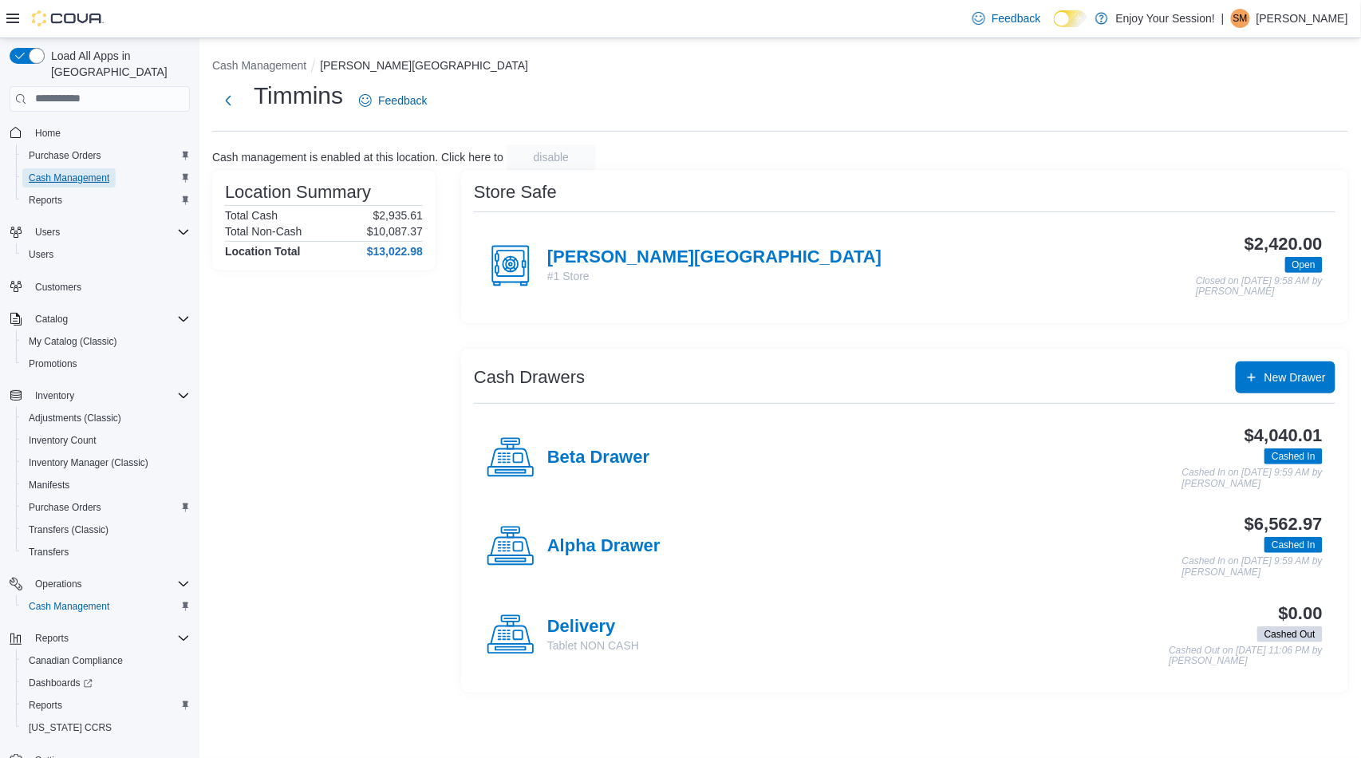
click at [90, 172] on span "Cash Management" at bounding box center [69, 178] width 81 height 13
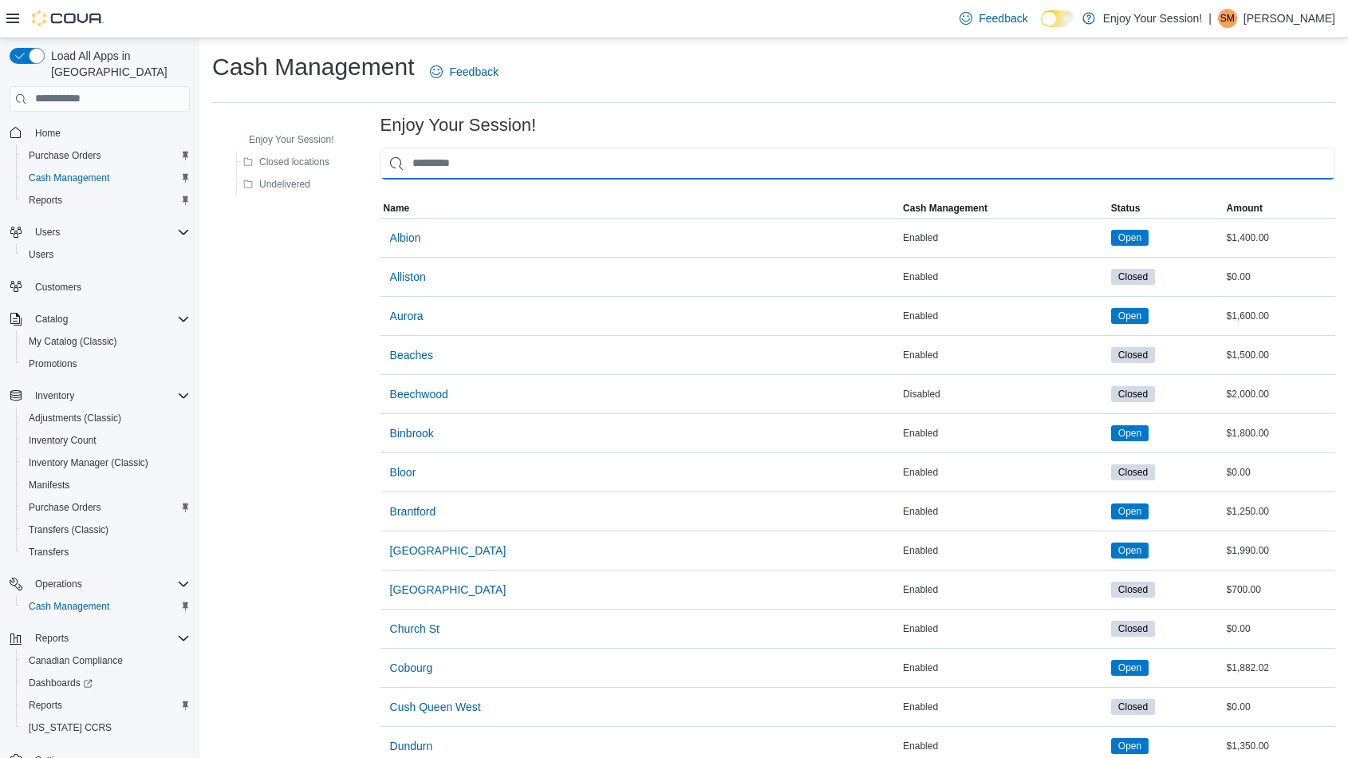
click at [523, 163] on input "This is a search bar. As you type, the results lower in the page will automatic…" at bounding box center [858, 164] width 955 height 32
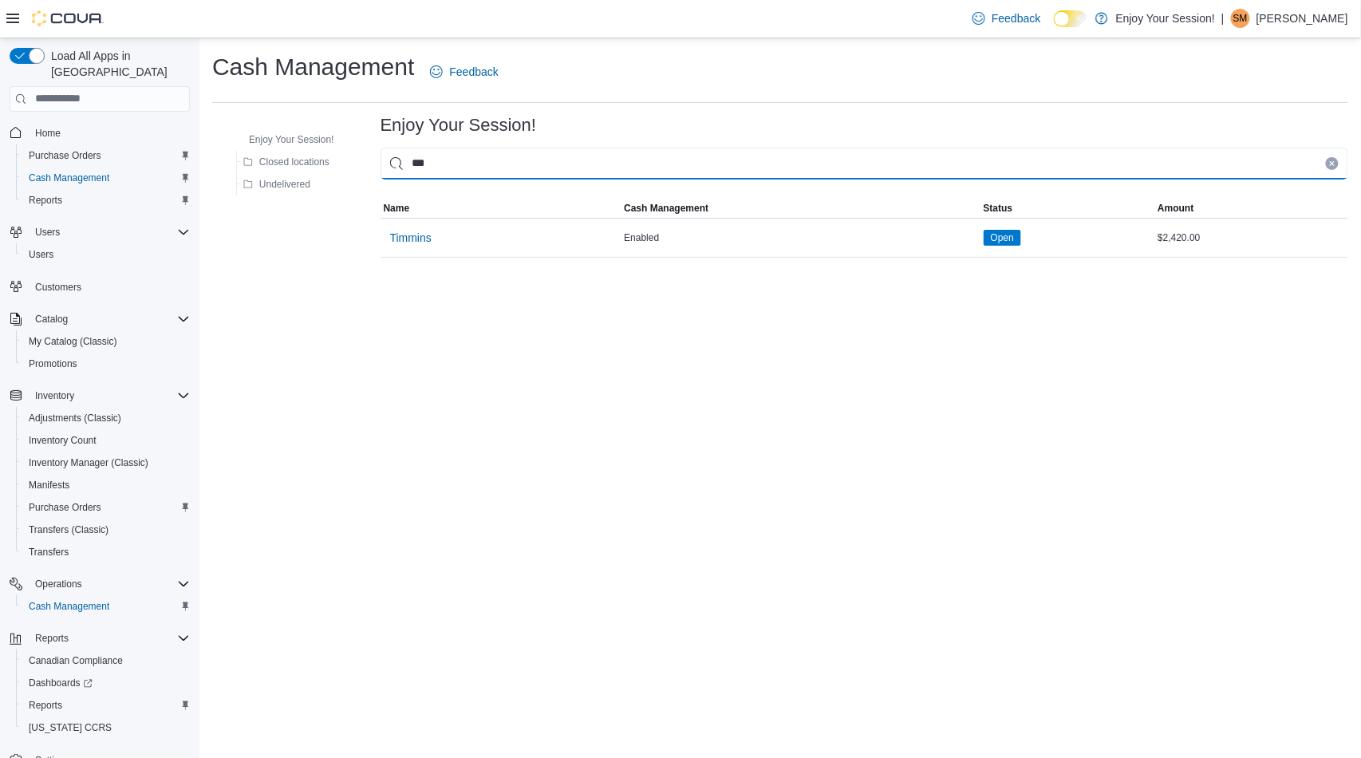
type input "***"
click at [56, 144] on button "Purchase Orders" at bounding box center [106, 155] width 180 height 22
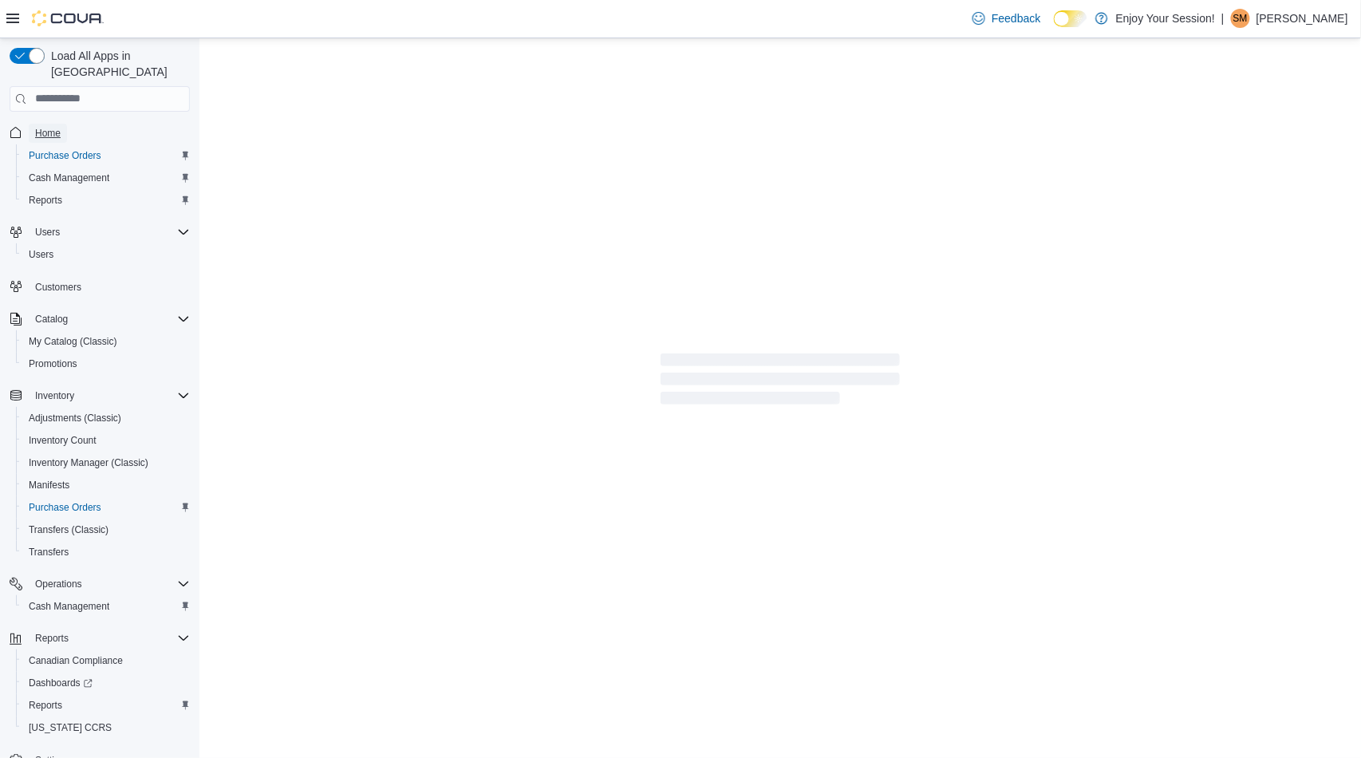
click at [51, 127] on span "Home" at bounding box center [48, 133] width 26 height 13
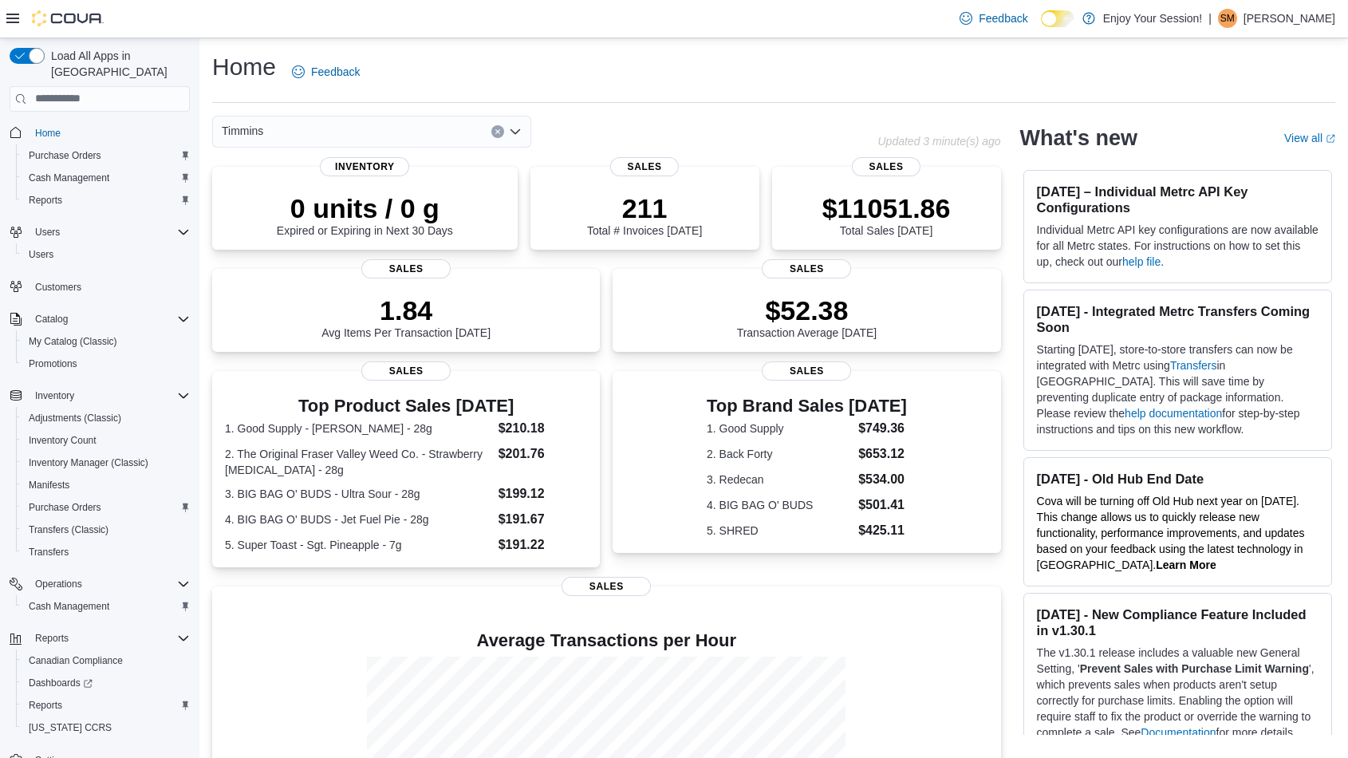
click at [753, 120] on div "Timmins" at bounding box center [544, 132] width 665 height 32
click at [755, 125] on div "Timmins" at bounding box center [544, 132] width 665 height 32
click at [755, 124] on div "Timmins" at bounding box center [544, 132] width 665 height 32
